Goal: Communication & Community: Answer question/provide support

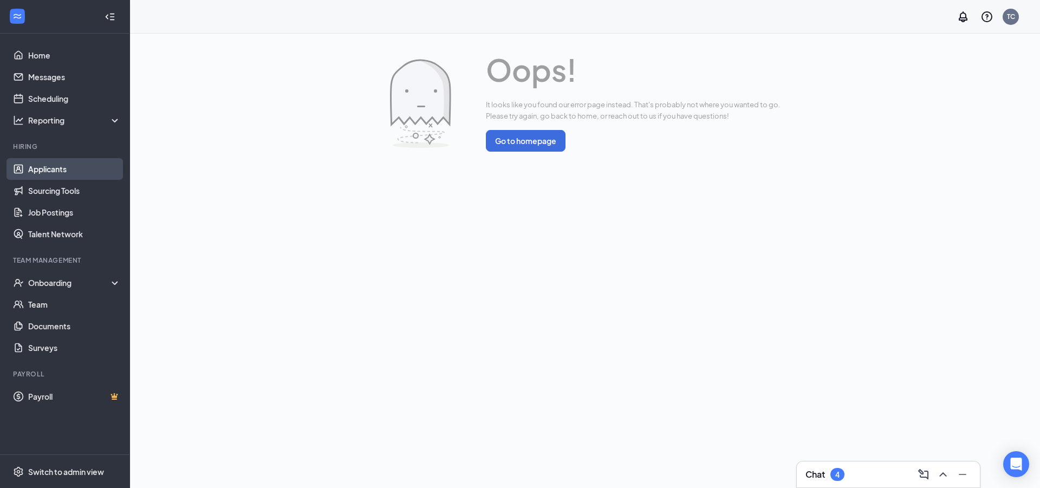
click at [77, 172] on link "Applicants" at bounding box center [74, 169] width 93 height 22
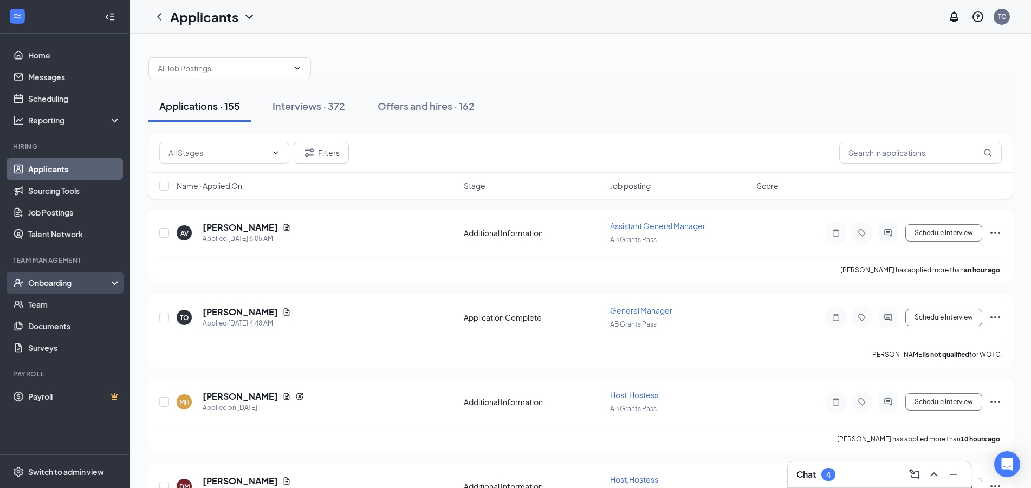
click at [62, 285] on div "Onboarding" at bounding box center [69, 282] width 83 height 11
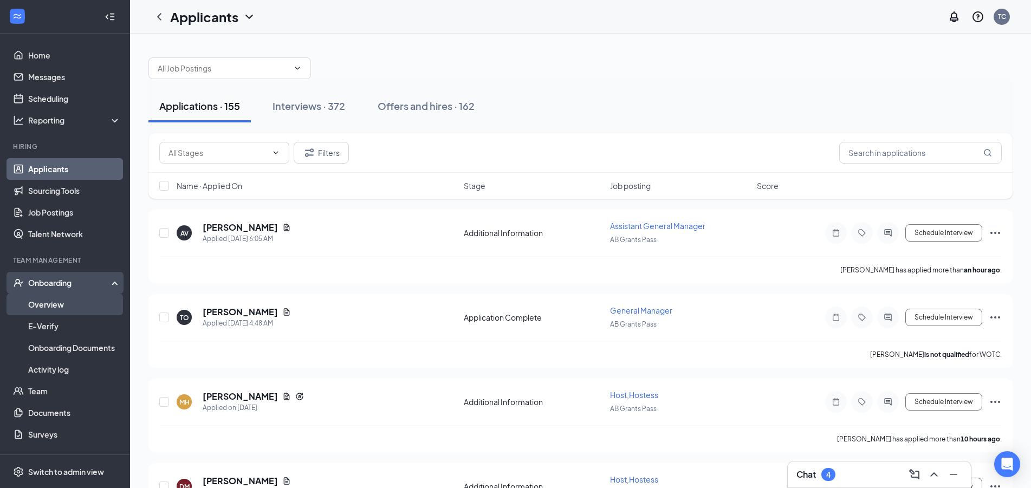
click at [67, 308] on link "Overview" at bounding box center [74, 305] width 93 height 22
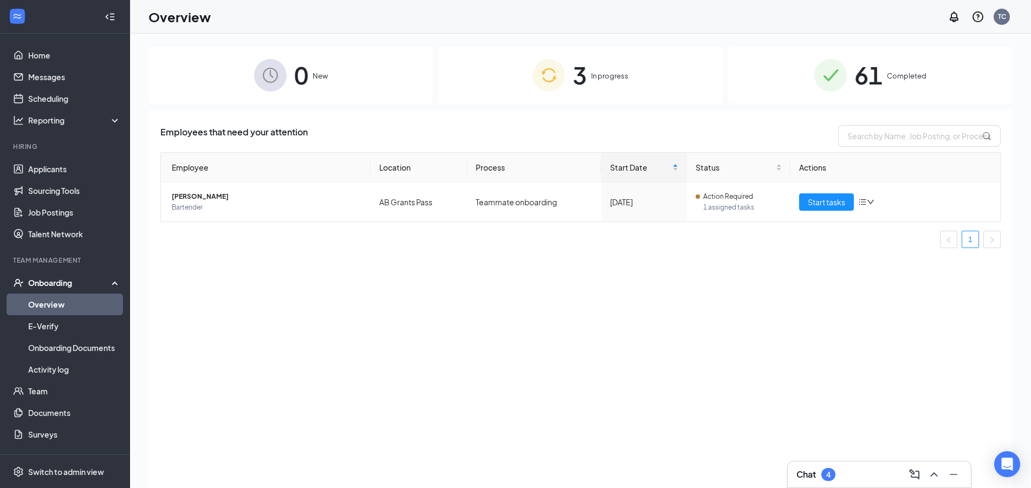
click at [635, 74] on div "3 In progress" at bounding box center [580, 75] width 284 height 57
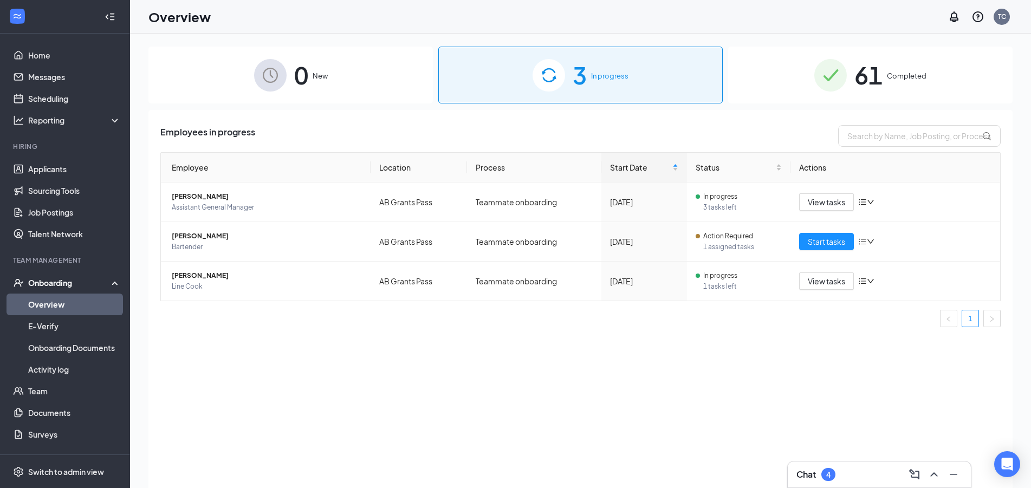
drag, startPoint x: 836, startPoint y: 461, endPoint x: 849, endPoint y: 464, distance: 12.7
click at [837, 462] on div "Chat 4" at bounding box center [879, 474] width 183 height 26
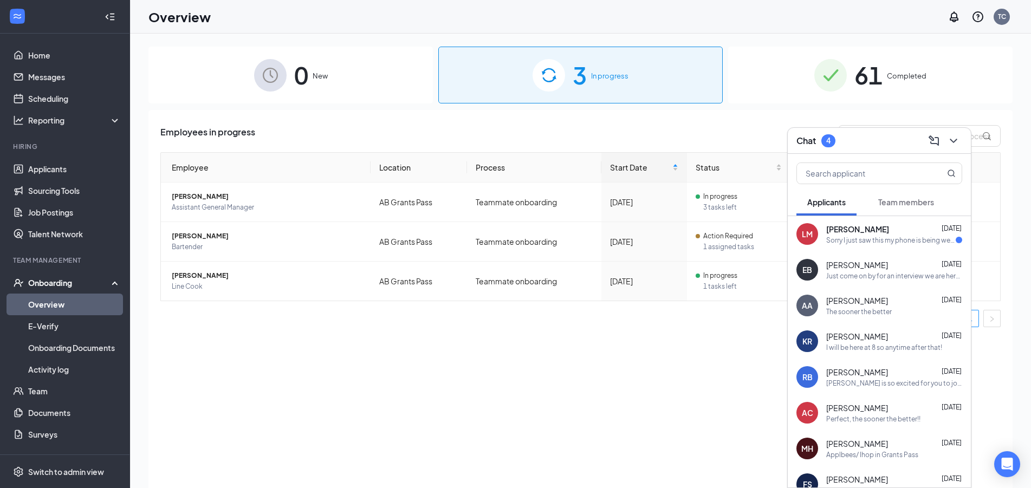
click at [850, 242] on div "Sorry I just saw this my phone is being weird. Could we do a little later?" at bounding box center [890, 240] width 129 height 9
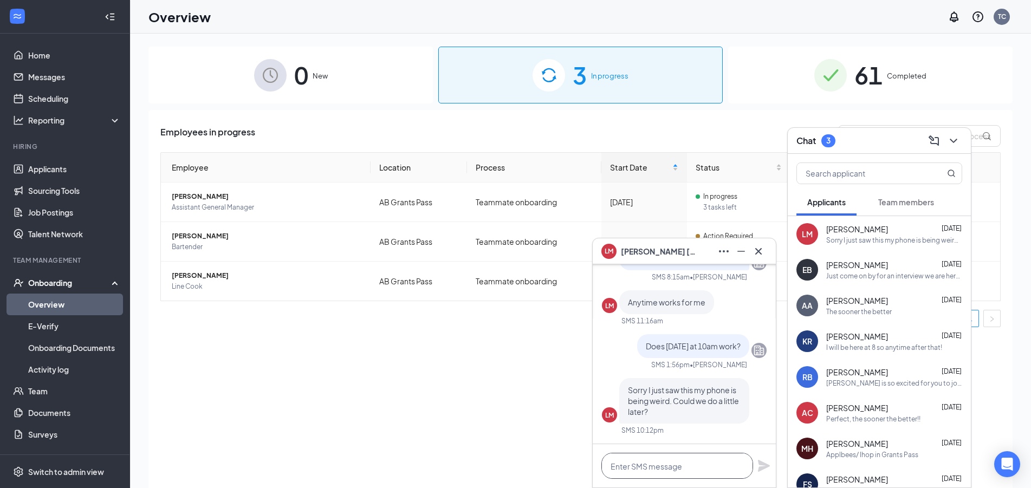
click at [684, 472] on textarea at bounding box center [677, 466] width 152 height 26
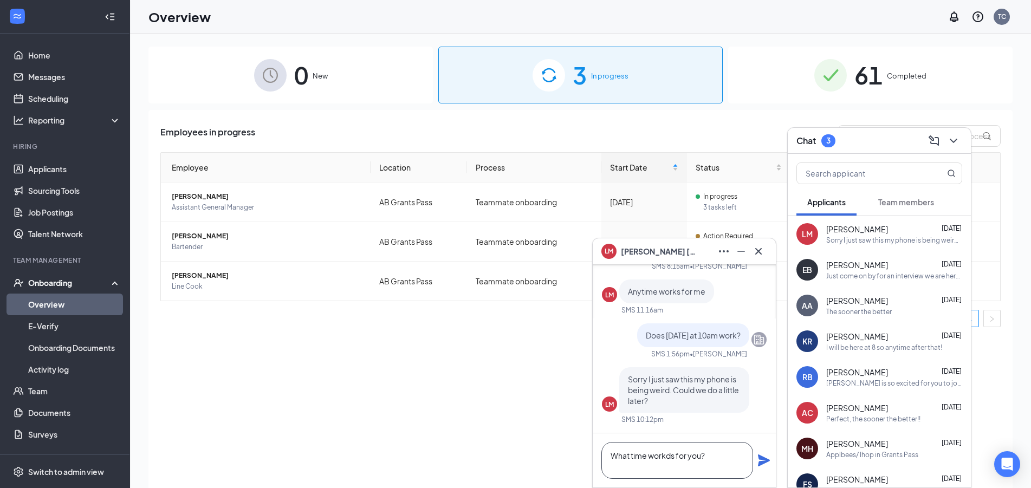
click at [673, 457] on textarea "What time workds for you?" at bounding box center [677, 460] width 152 height 37
type textarea "What time works for you?"
click at [768, 467] on div "What time works for you?" at bounding box center [684, 460] width 183 height 54
click at [768, 461] on icon "Plane" at bounding box center [764, 460] width 12 height 12
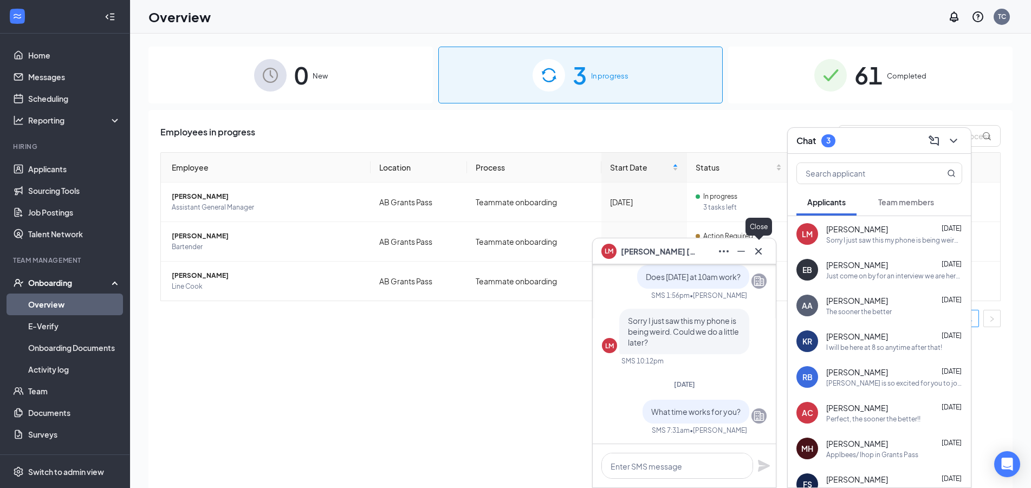
click at [766, 250] on button at bounding box center [758, 251] width 17 height 17
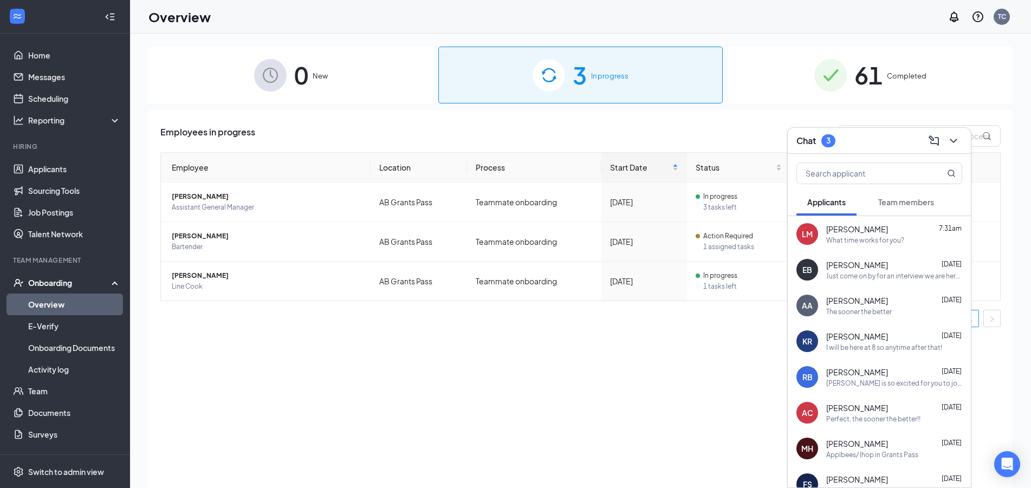
click at [567, 401] on div "Employees in progress Employee Location Process Start Date Status Actions [PERS…" at bounding box center [580, 312] width 864 height 405
click at [398, 369] on div "Employees in progress Employee Location Process Start Date Status Actions [PERS…" at bounding box center [580, 312] width 864 height 405
